Goal: Navigation & Orientation: Find specific page/section

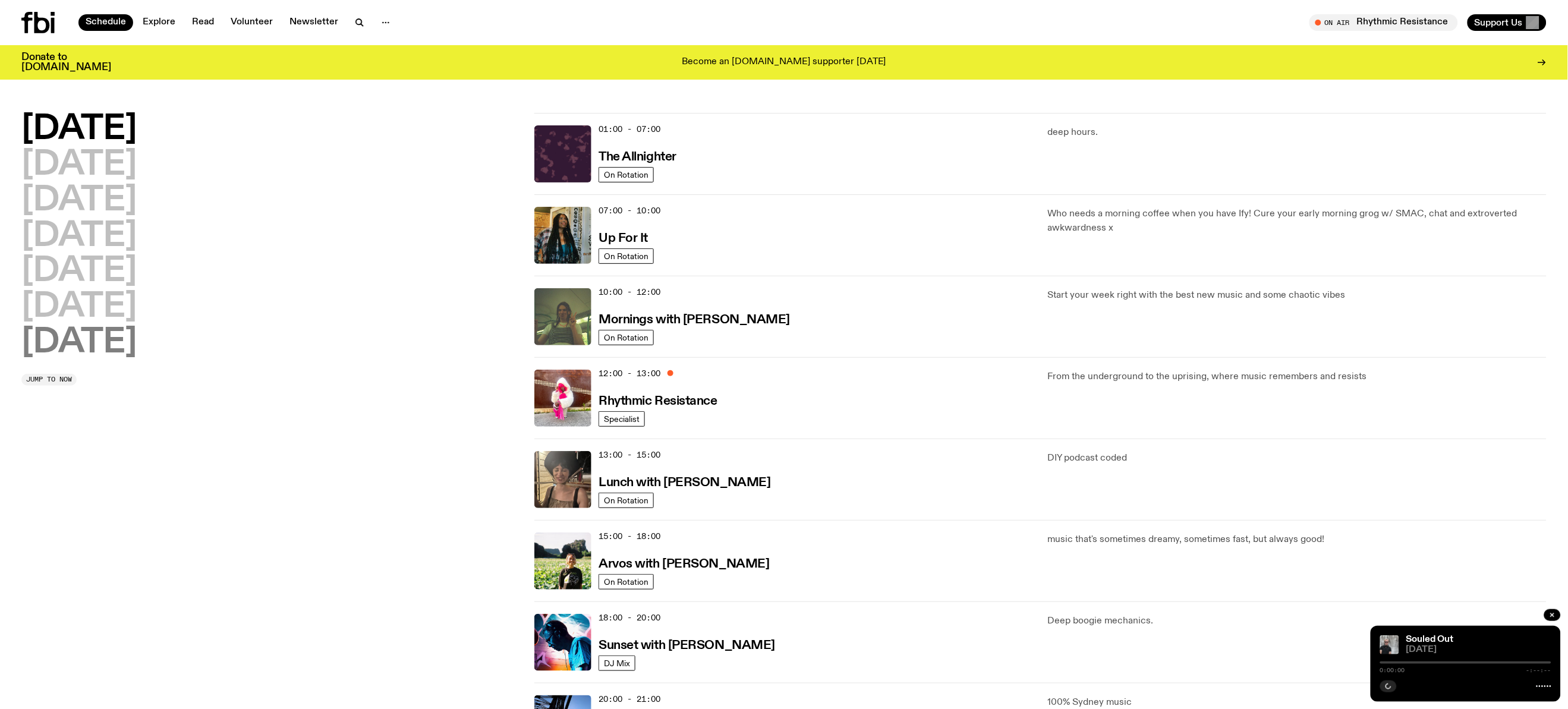
click at [83, 345] on h2 "[DATE]" at bounding box center [79, 343] width 116 height 34
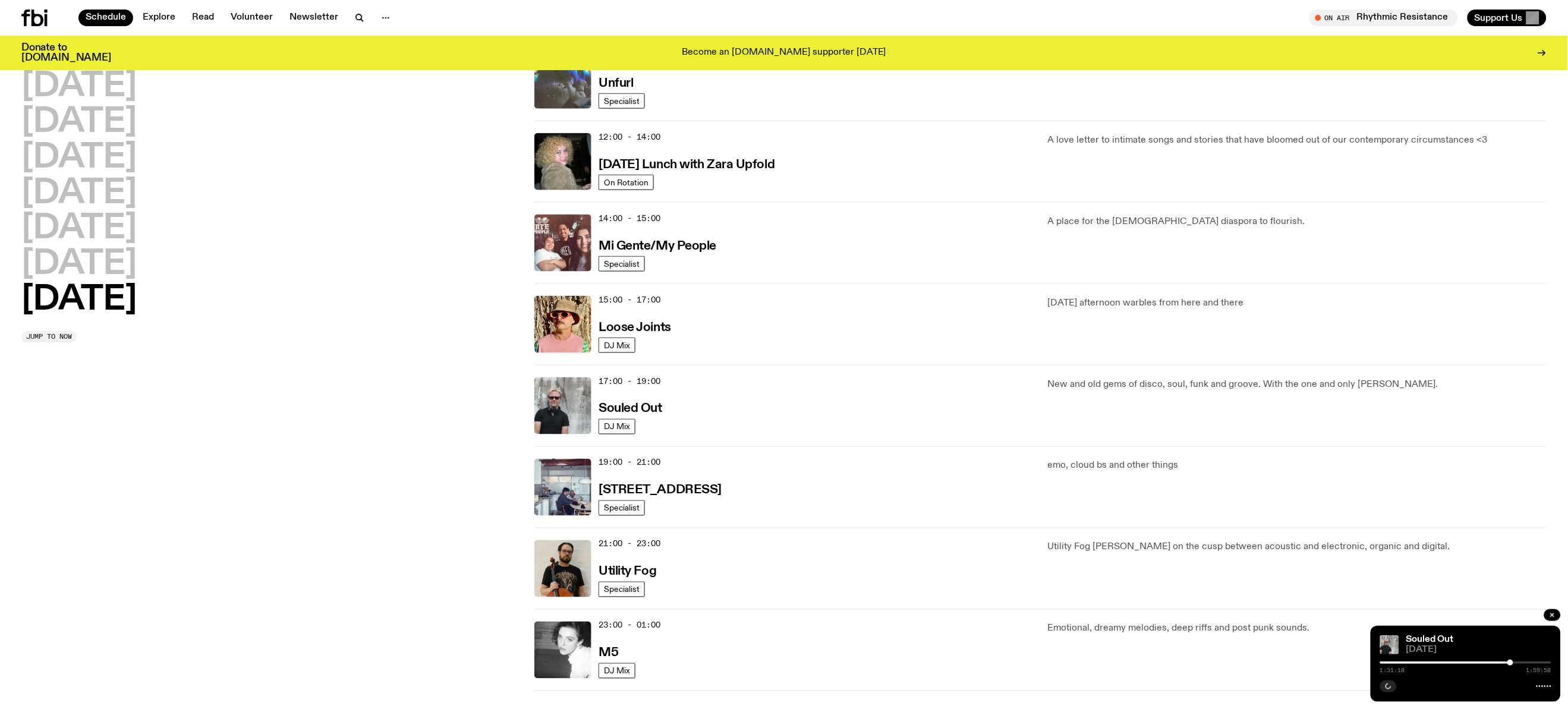
scroll to position [647, 0]
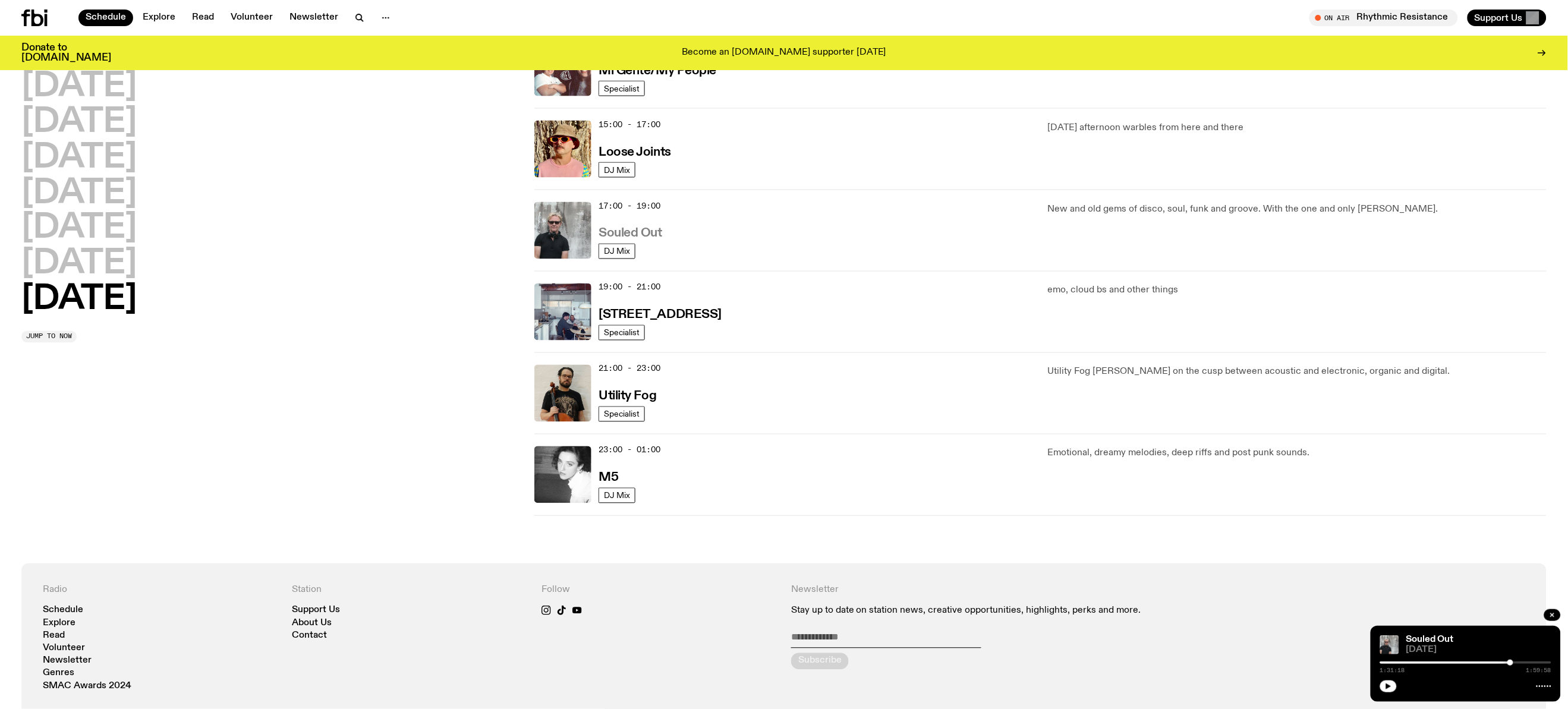
click at [640, 235] on h3 "Souled Out" at bounding box center [630, 234] width 64 height 12
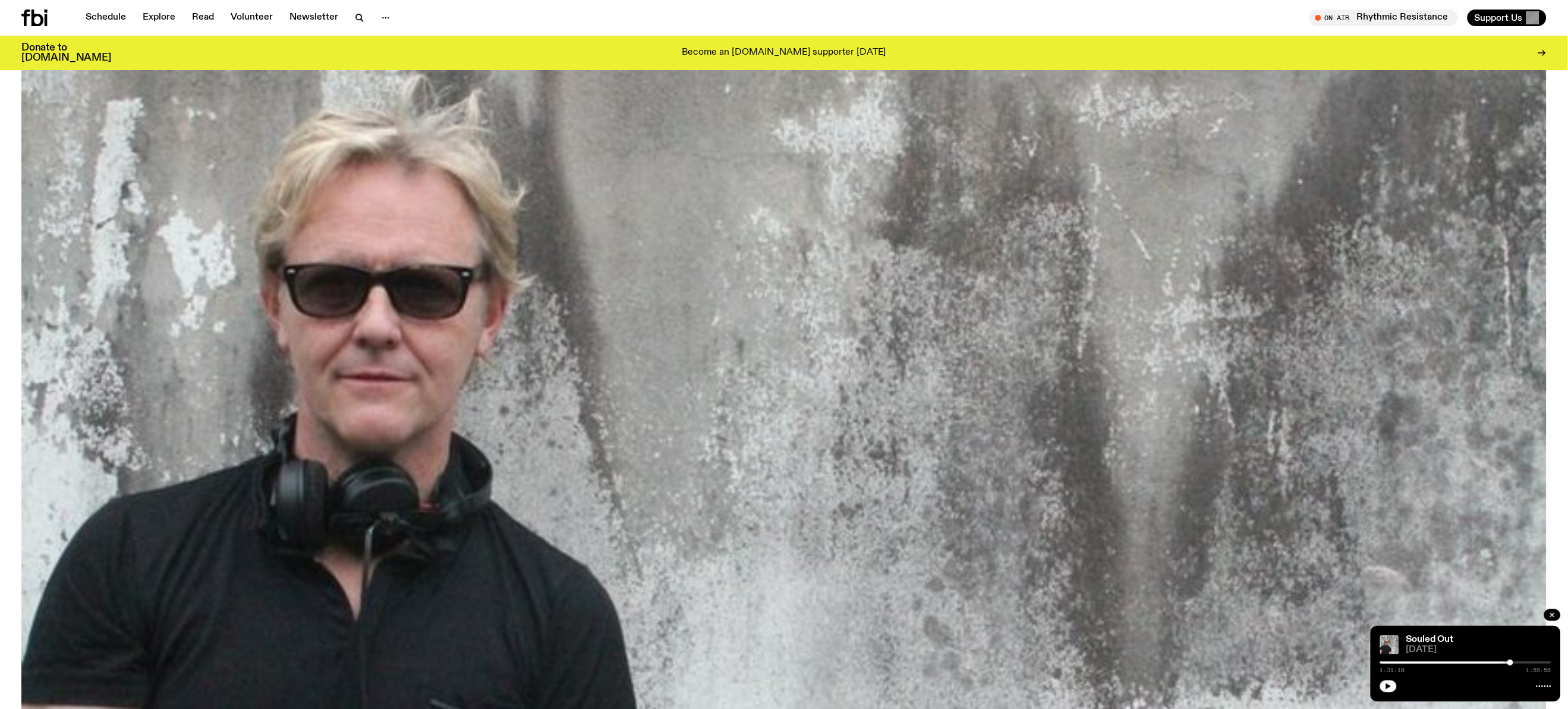
scroll to position [610, 0]
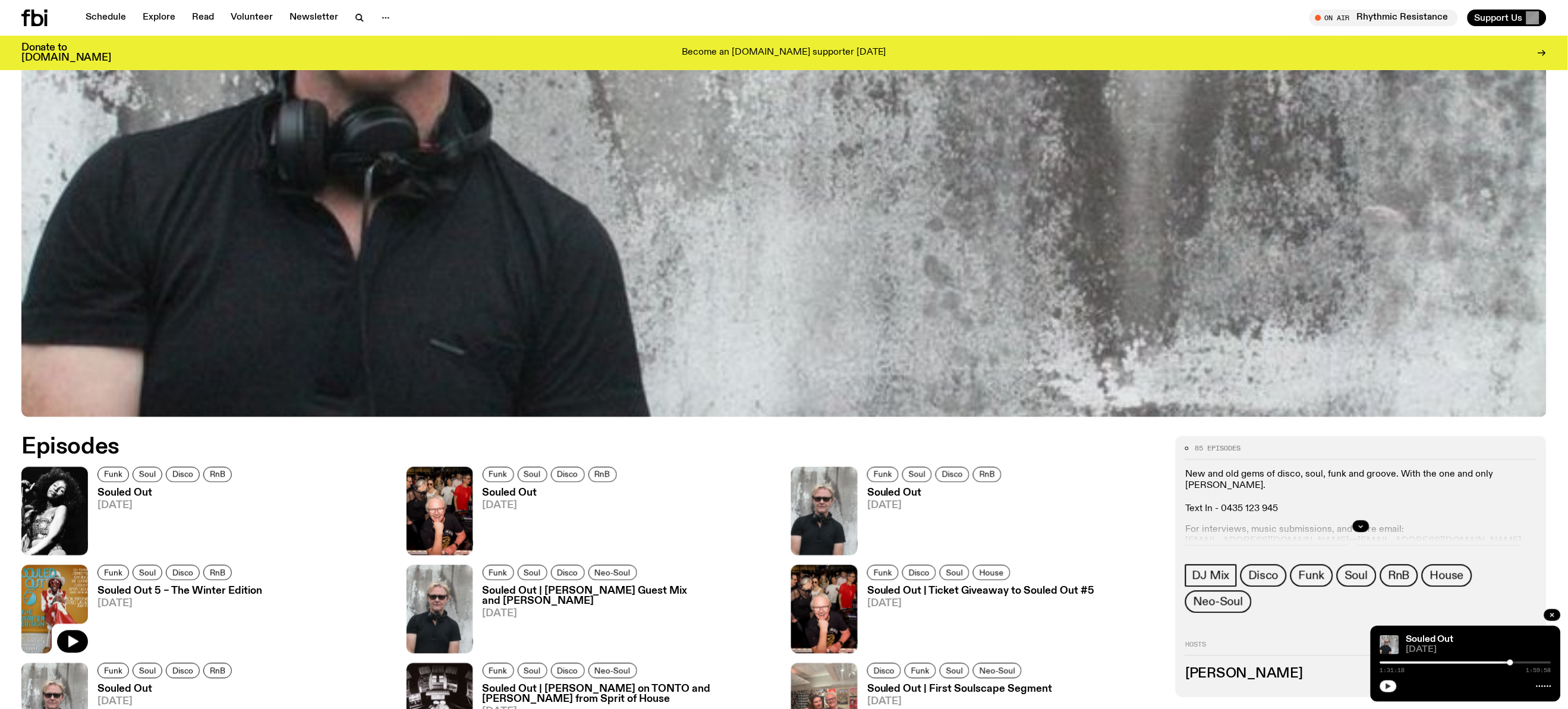
click at [1394, 686] on button "button" at bounding box center [1388, 687] width 16 height 12
click at [1383, 691] on button "button" at bounding box center [1388, 687] width 16 height 12
click at [1394, 689] on button "button" at bounding box center [1388, 687] width 16 height 12
